Goal: Task Accomplishment & Management: Manage account settings

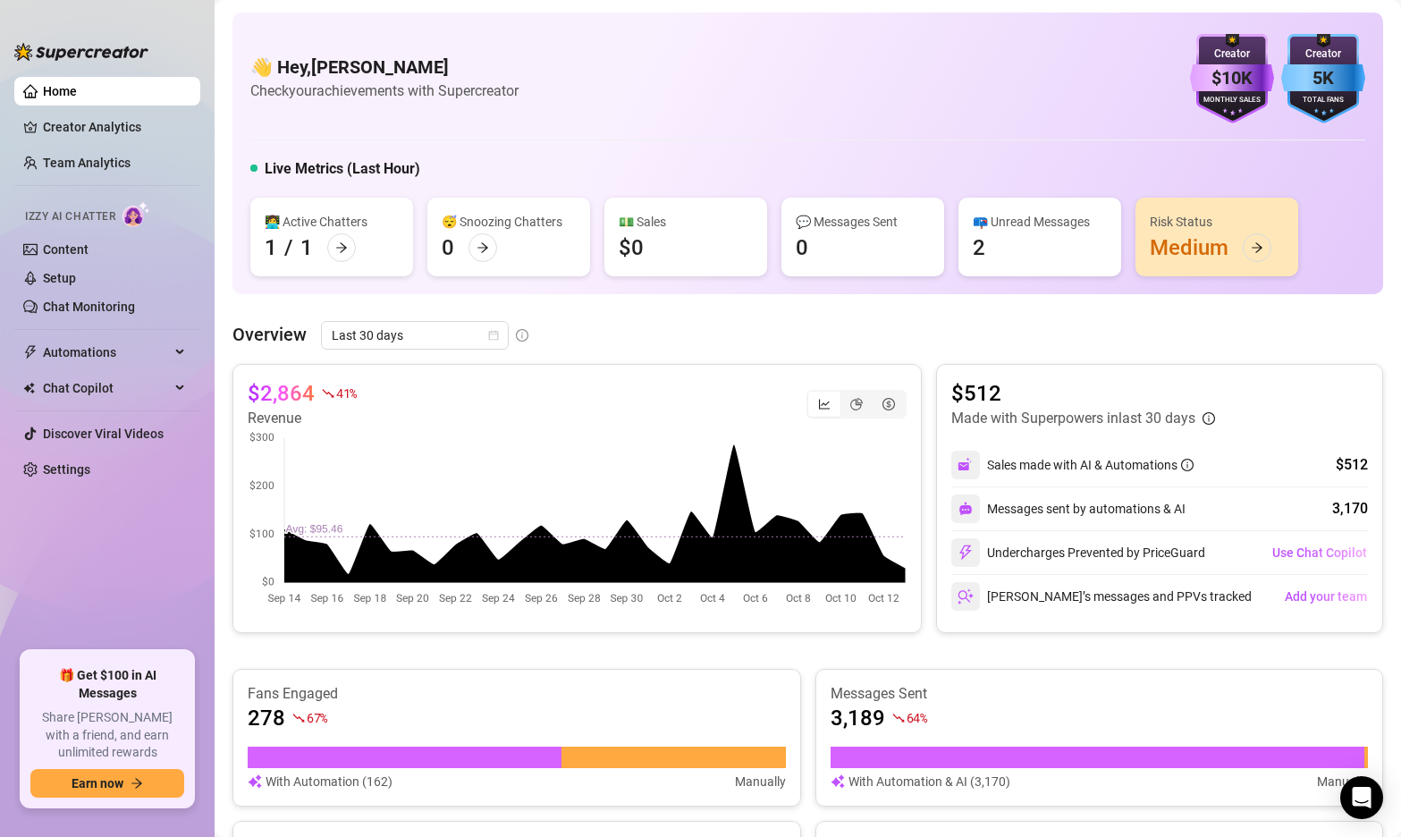
click at [809, 85] on div "👋 Hey, [PERSON_NAME] Check your achievements with Supercreator $10K Creator Mon…" at bounding box center [807, 78] width 1115 height 89
click at [76, 278] on link "Setup" at bounding box center [59, 278] width 33 height 14
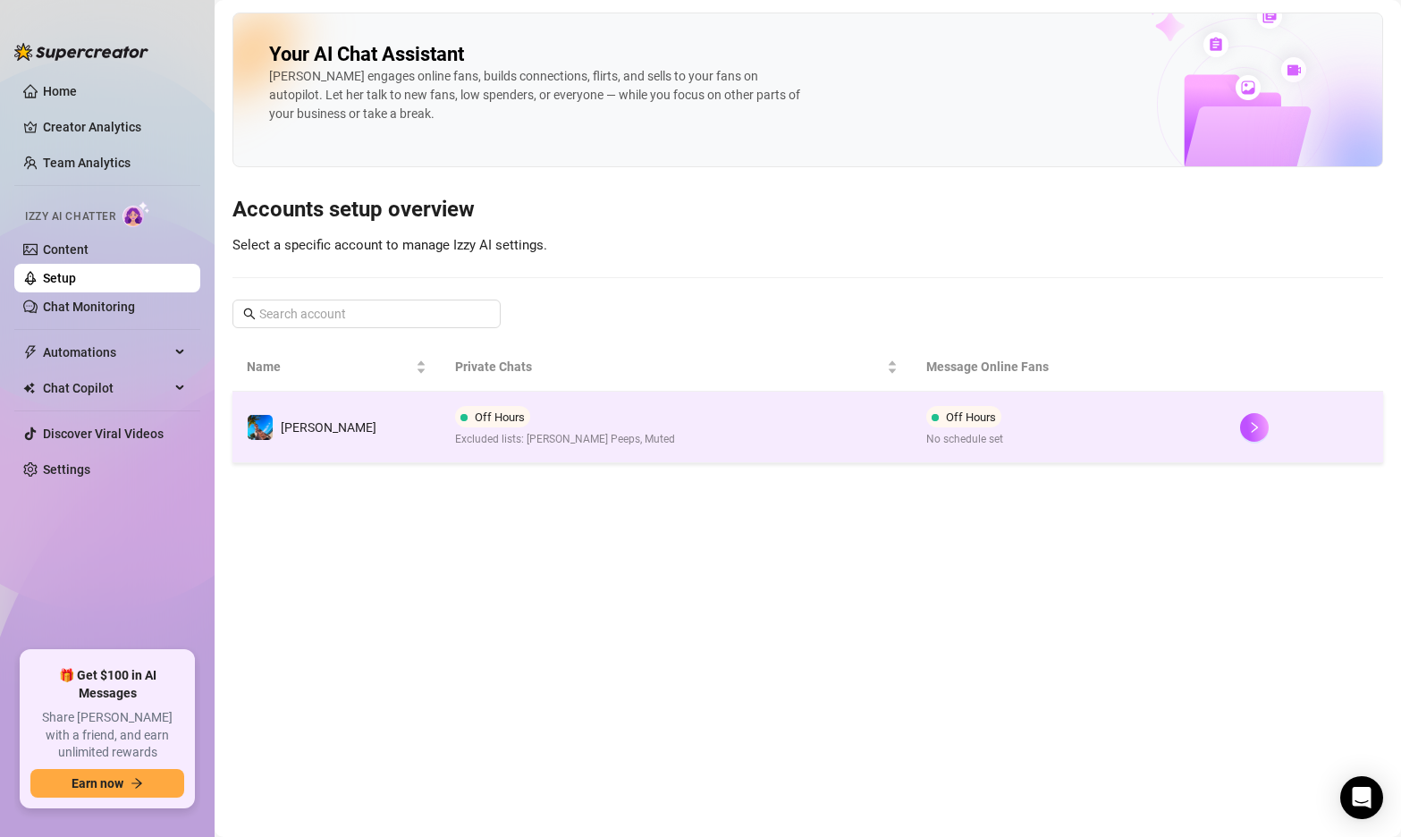
click at [676, 440] on td "Off Hours Excluded lists: [PERSON_NAME] Peeps, Muted" at bounding box center [676, 428] width 471 height 72
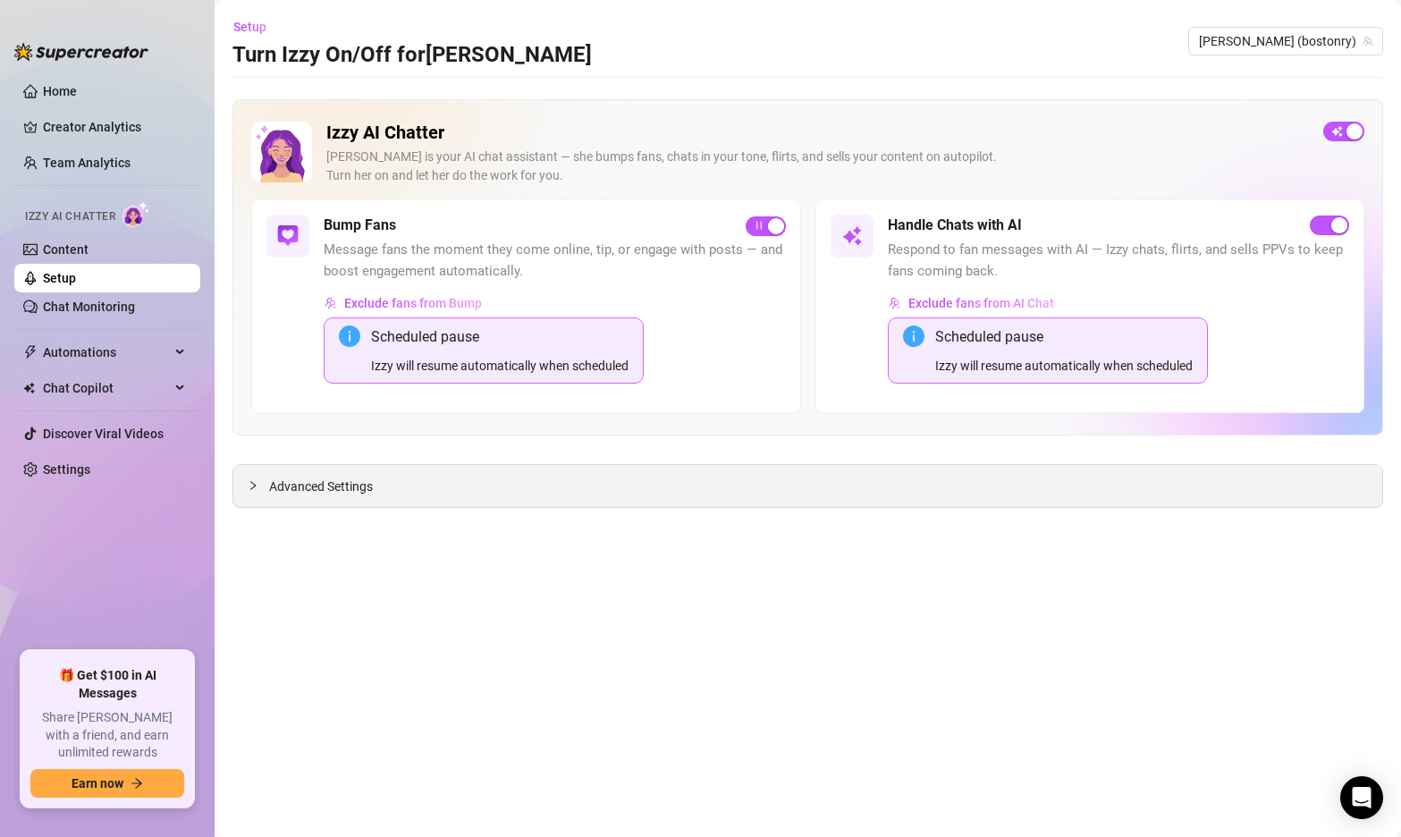
click at [314, 485] on span "Advanced Settings" at bounding box center [321, 487] width 104 height 20
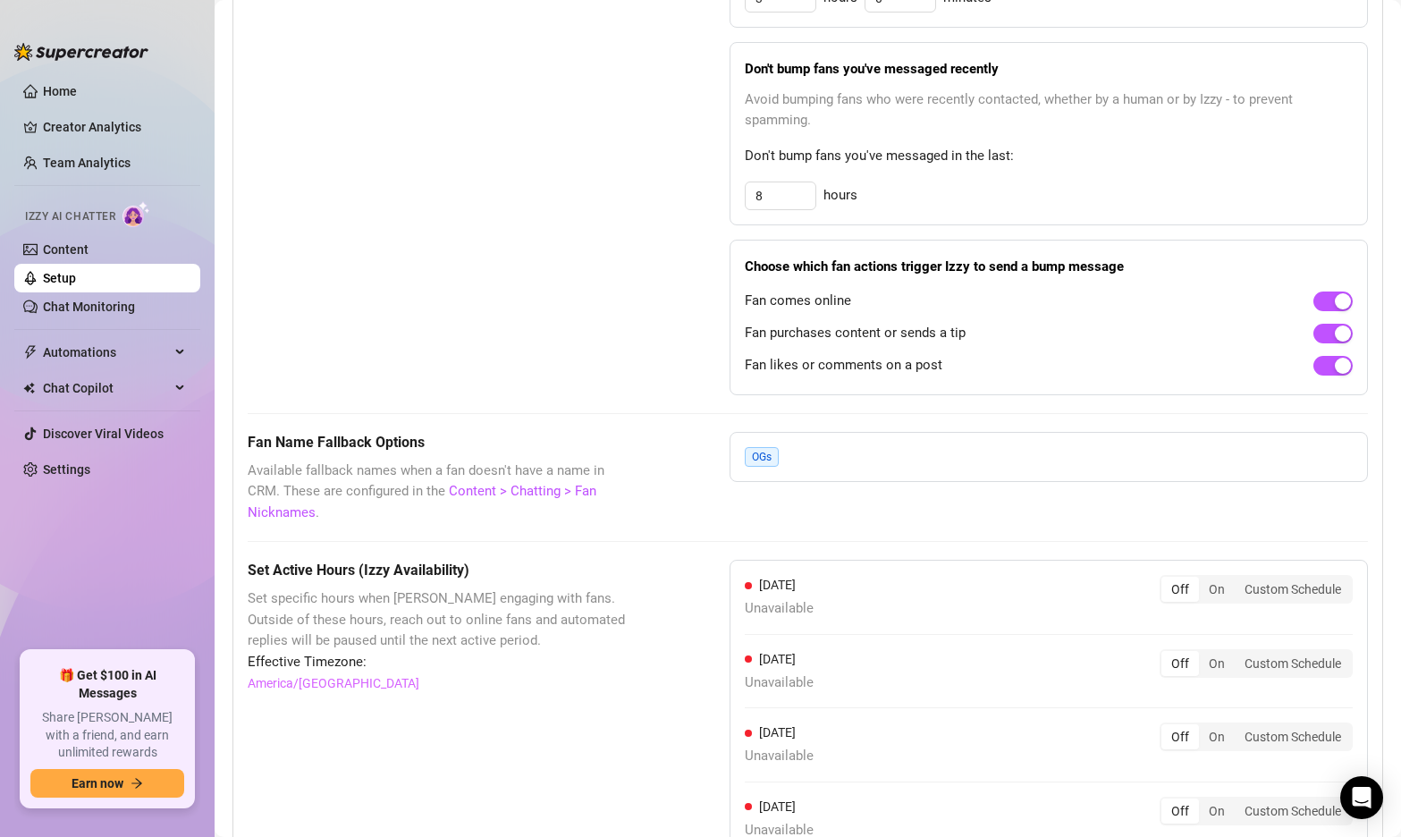
scroll to position [1565, 0]
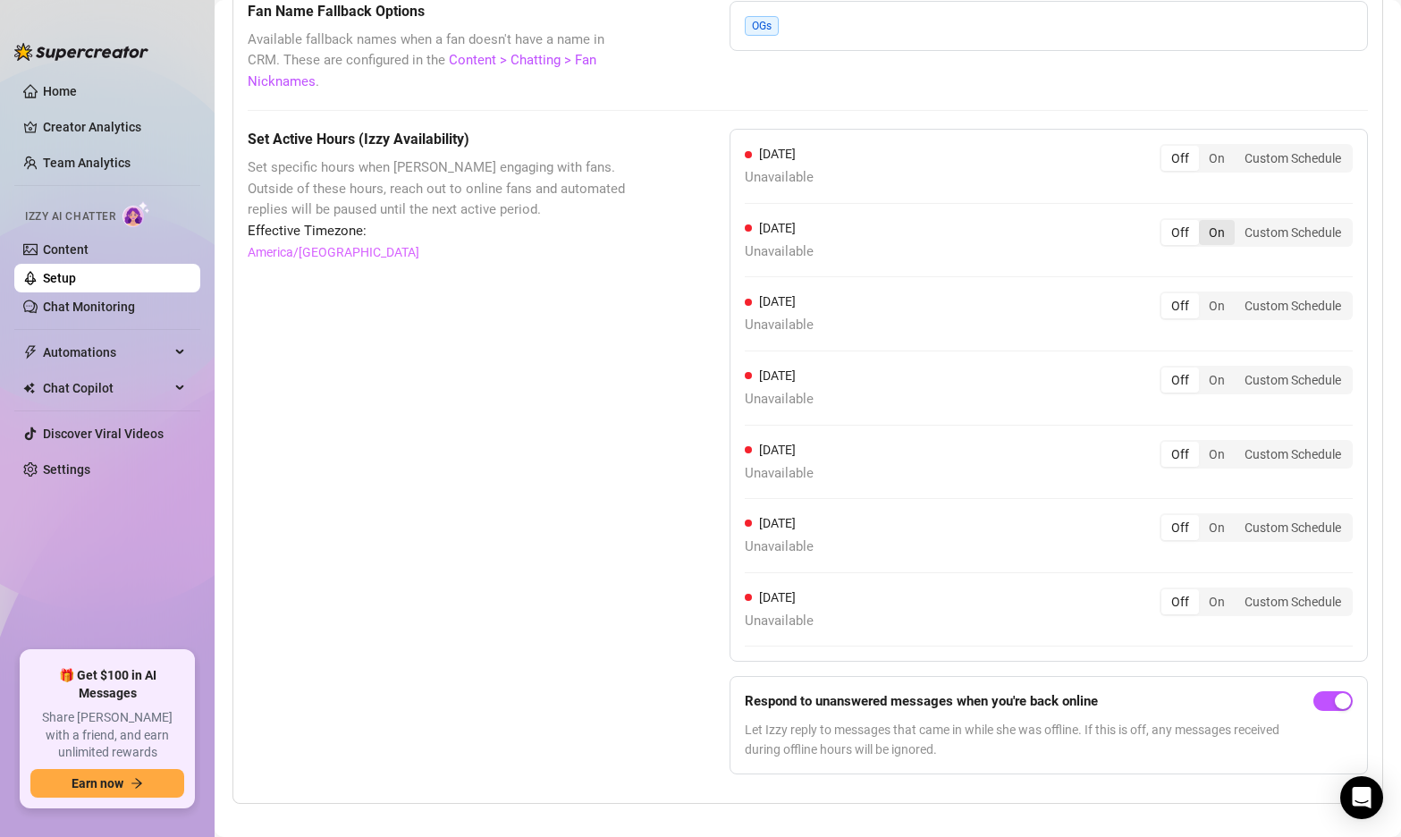
click at [1225, 220] on div "On" at bounding box center [1217, 232] width 36 height 25
click at [1204, 223] on input "On" at bounding box center [1204, 223] width 0 height 0
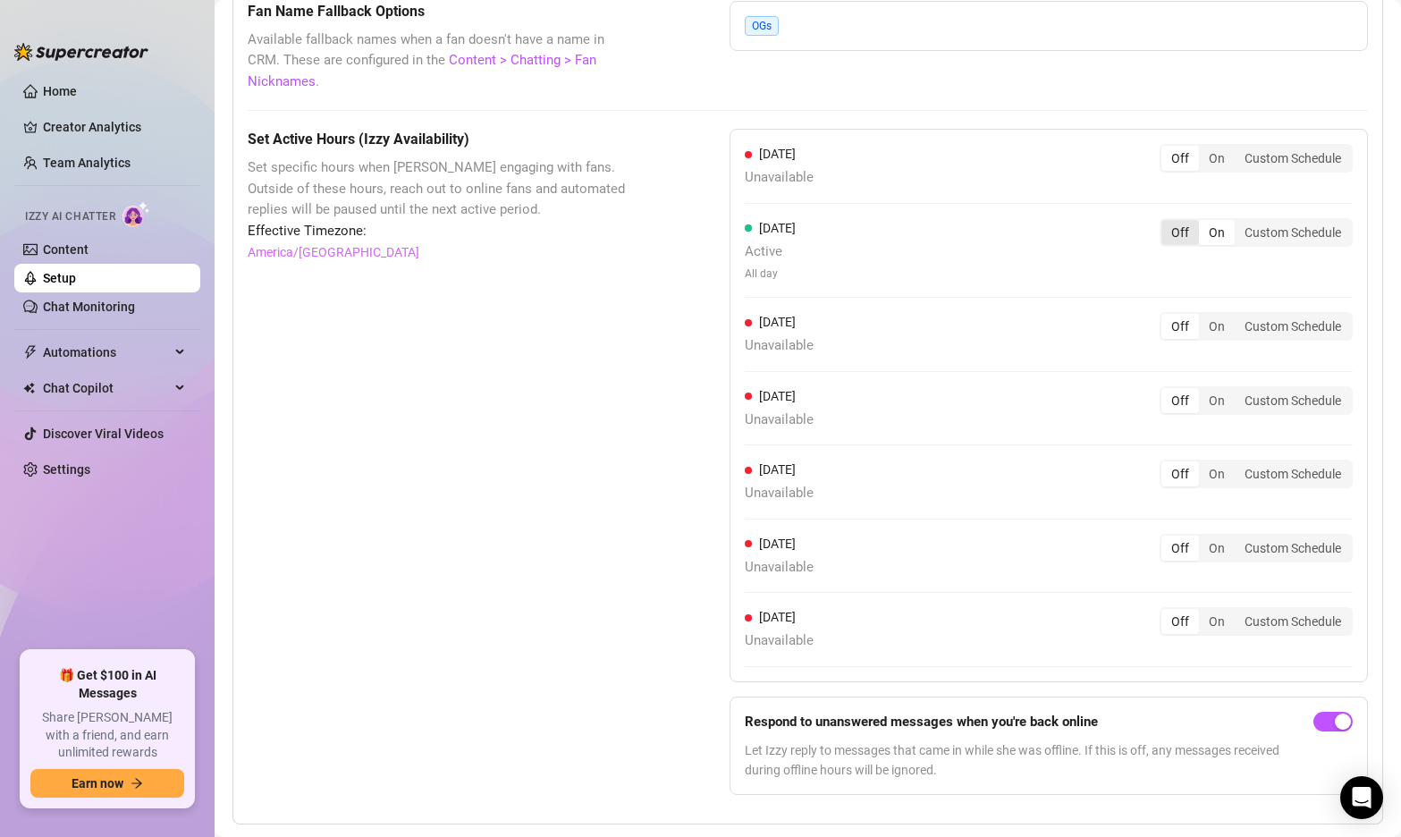
click at [1182, 220] on div "Off" at bounding box center [1181, 232] width 38 height 25
click at [1166, 223] on input "Off" at bounding box center [1166, 223] width 0 height 0
